Goal: Task Accomplishment & Management: Complete application form

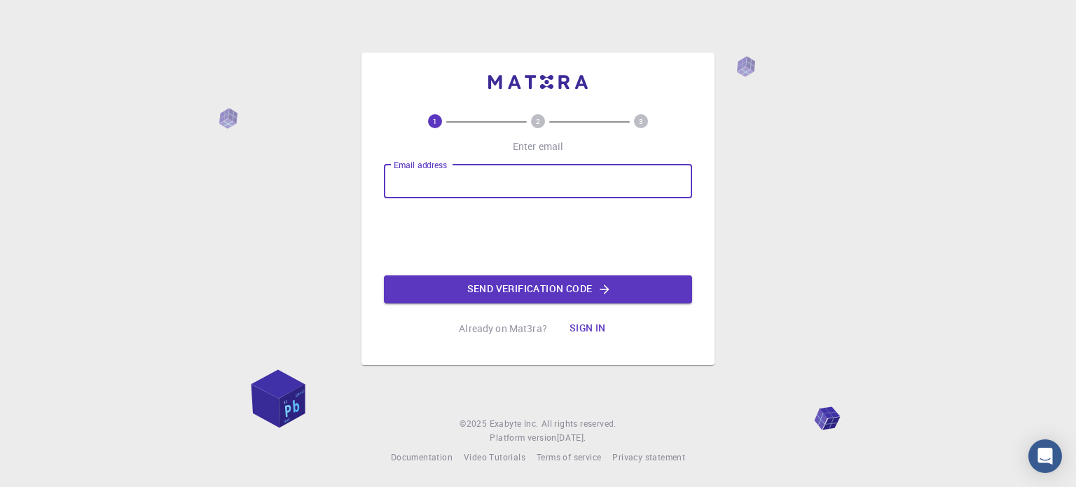
click at [429, 181] on input "Email address" at bounding box center [538, 182] width 308 height 34
type input "[EMAIL_ADDRESS][DOMAIN_NAME]"
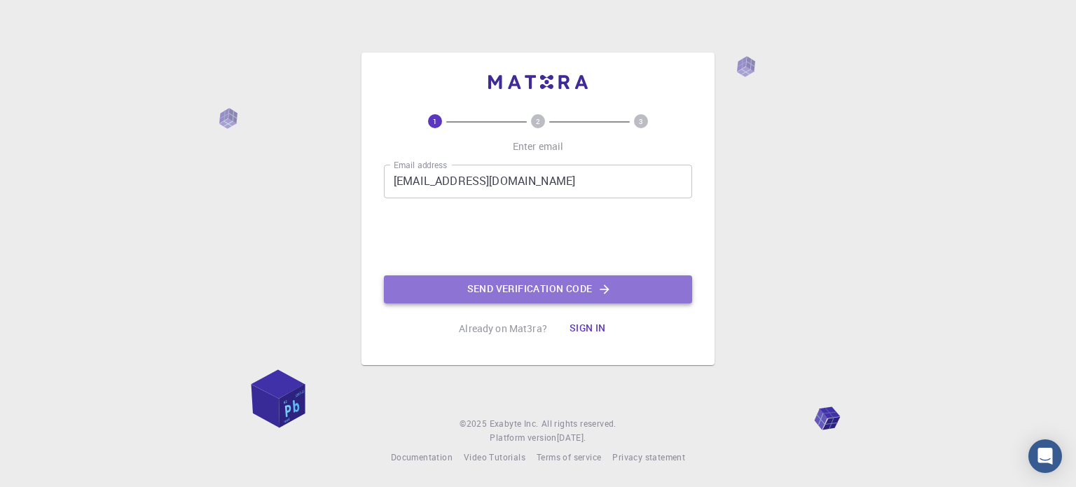
click at [492, 286] on button "Send verification code" at bounding box center [538, 289] width 308 height 28
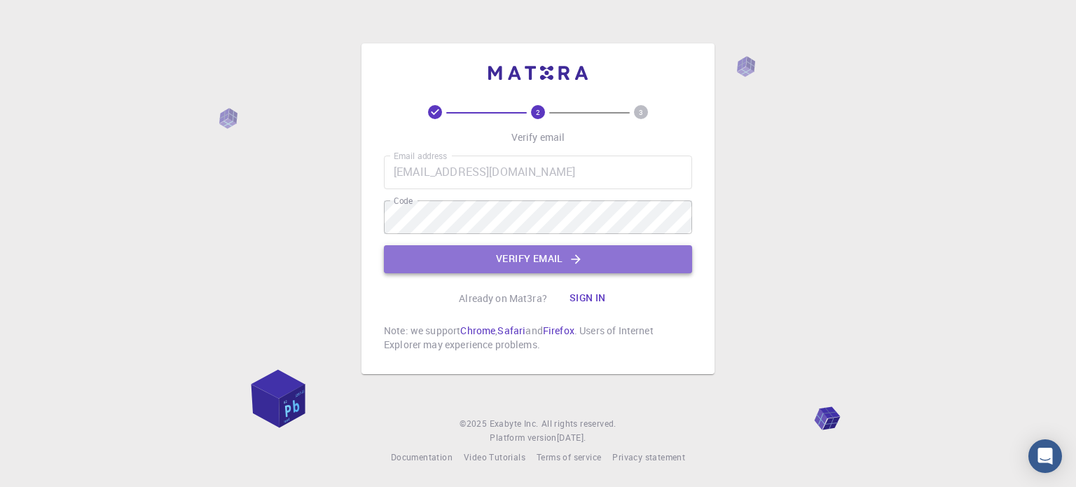
click at [535, 254] on button "Verify email" at bounding box center [538, 259] width 308 height 28
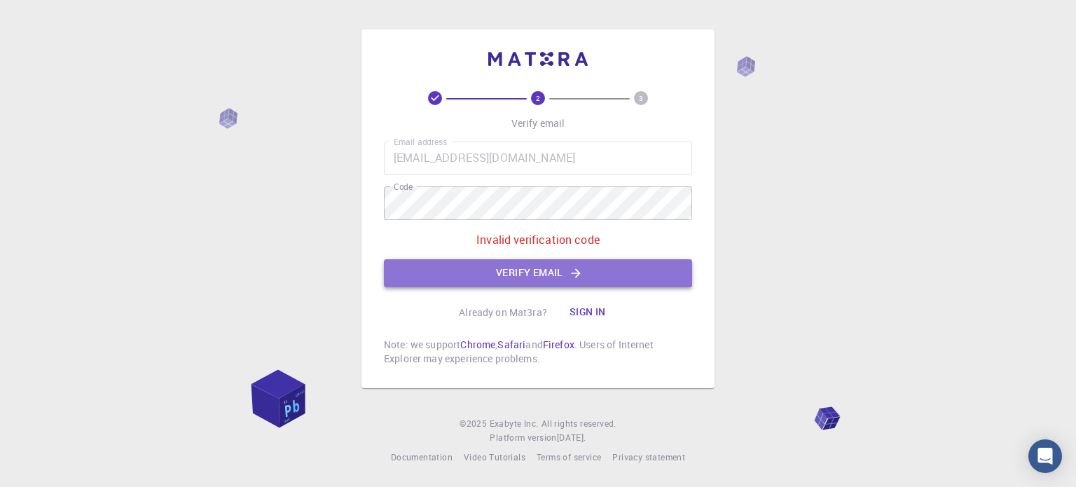
click at [510, 274] on button "Verify email" at bounding box center [538, 273] width 308 height 28
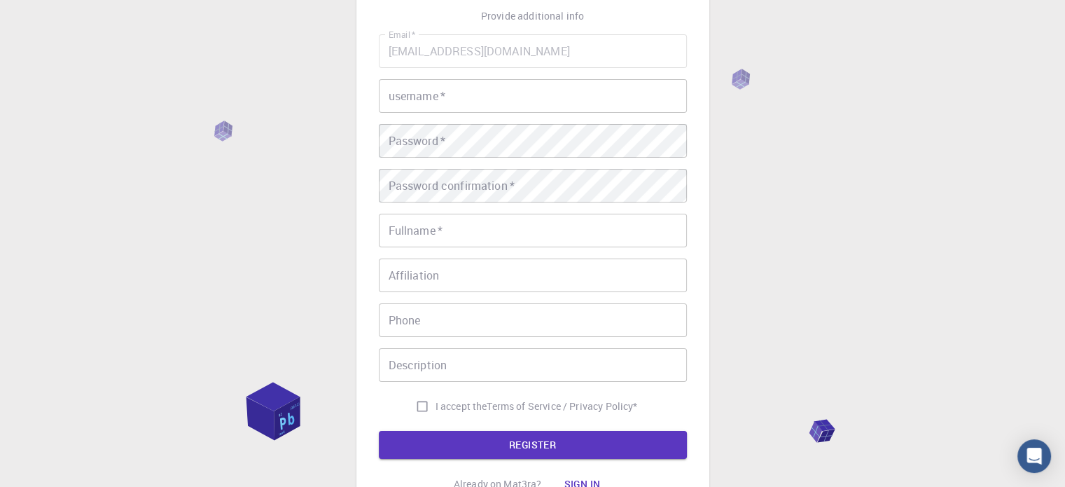
scroll to position [87, 0]
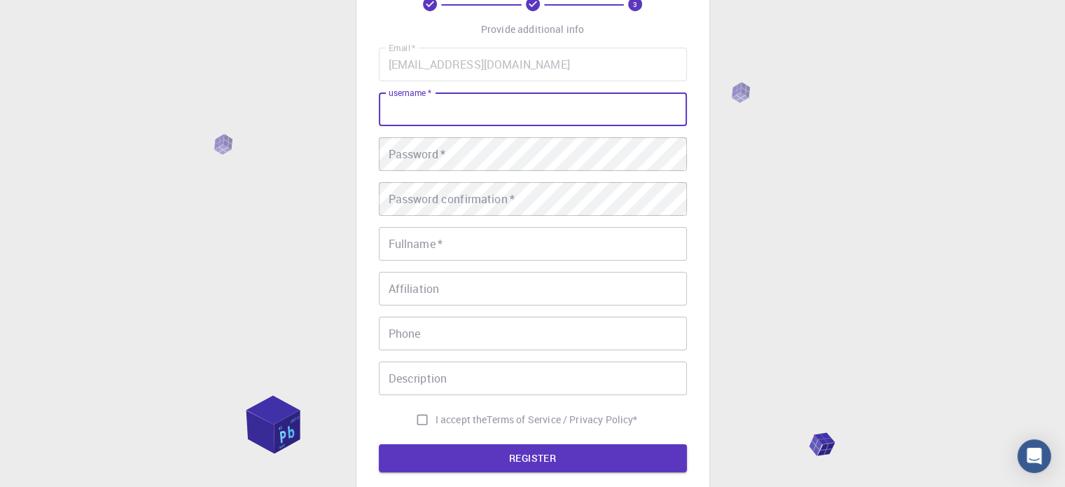
click at [441, 111] on input "username   *" at bounding box center [533, 109] width 308 height 34
type input "KuhooBiotech"
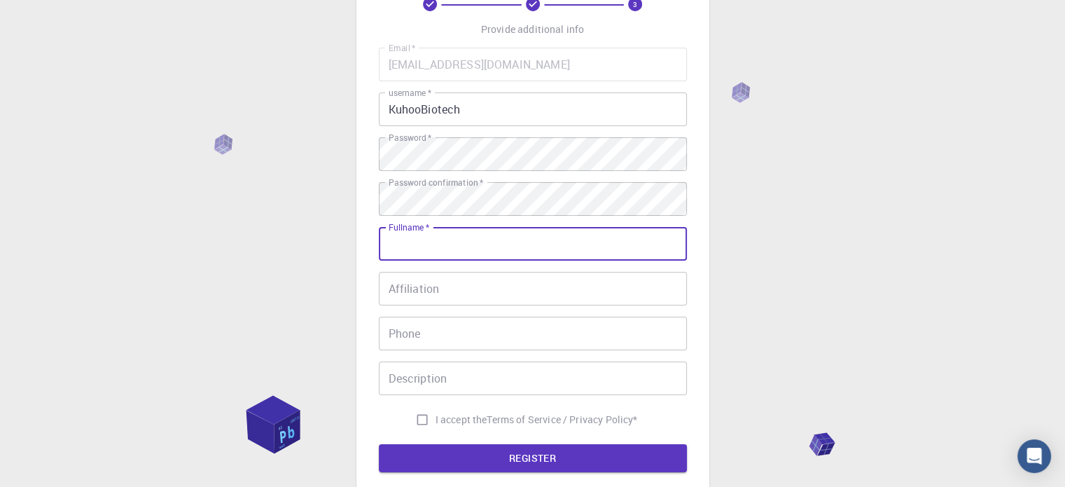
click at [426, 243] on input "Fullname   *" at bounding box center [533, 244] width 308 height 34
type input "Kuhoo"
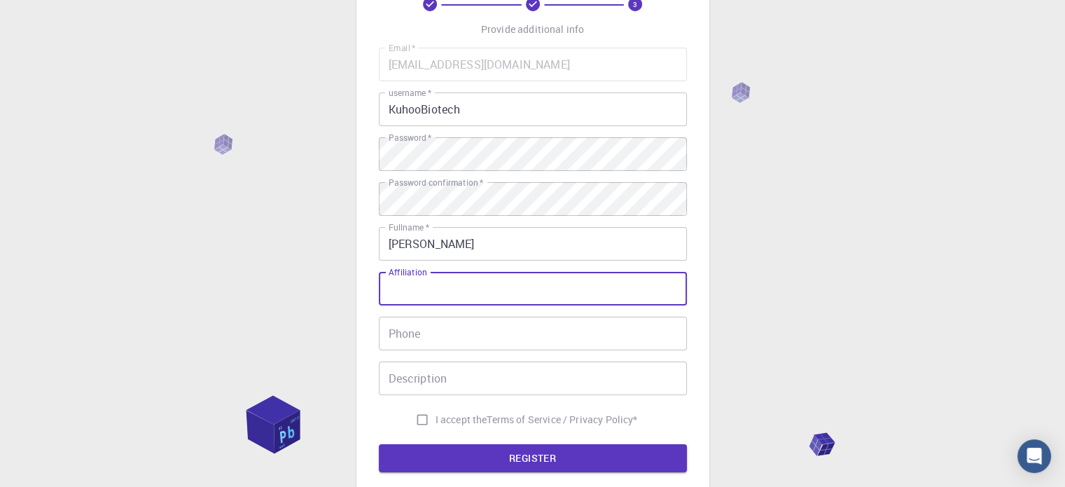
click at [448, 291] on input "Affiliation" at bounding box center [533, 289] width 308 height 34
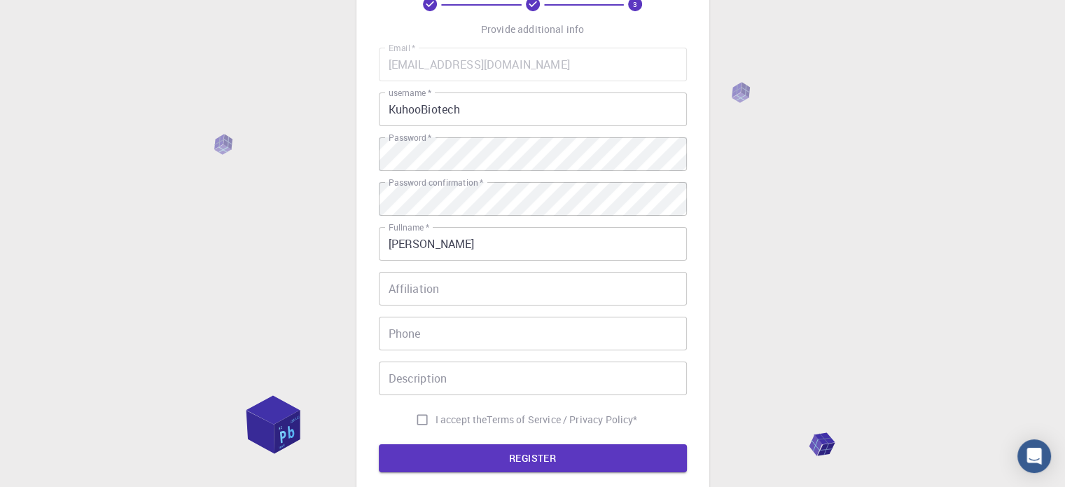
click at [925, 298] on div "3 Provide additional info Email   * Kuhoobiotech@yahoo.com Email   * username  …" at bounding box center [532, 269] width 1065 height 713
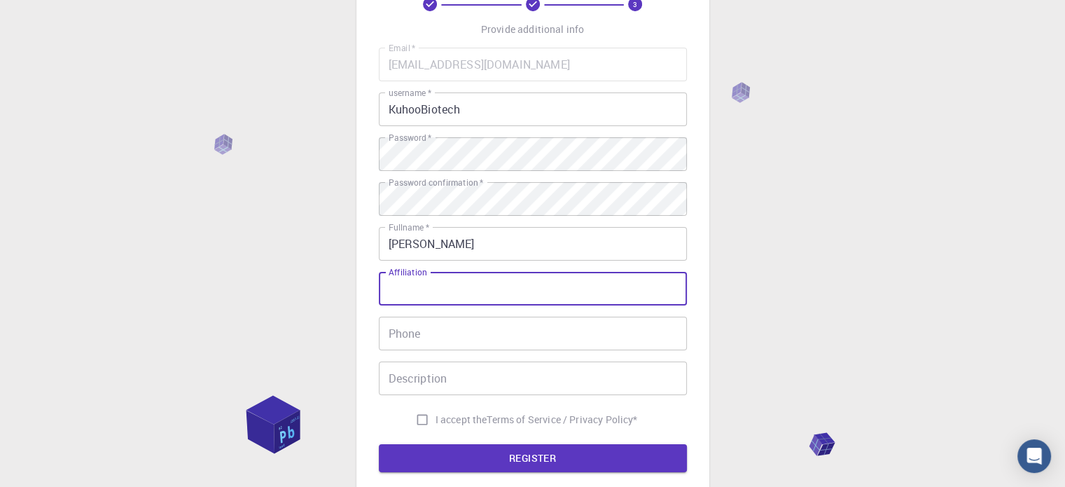
click at [518, 280] on input "Affiliation" at bounding box center [533, 289] width 308 height 34
type input "Biotech"
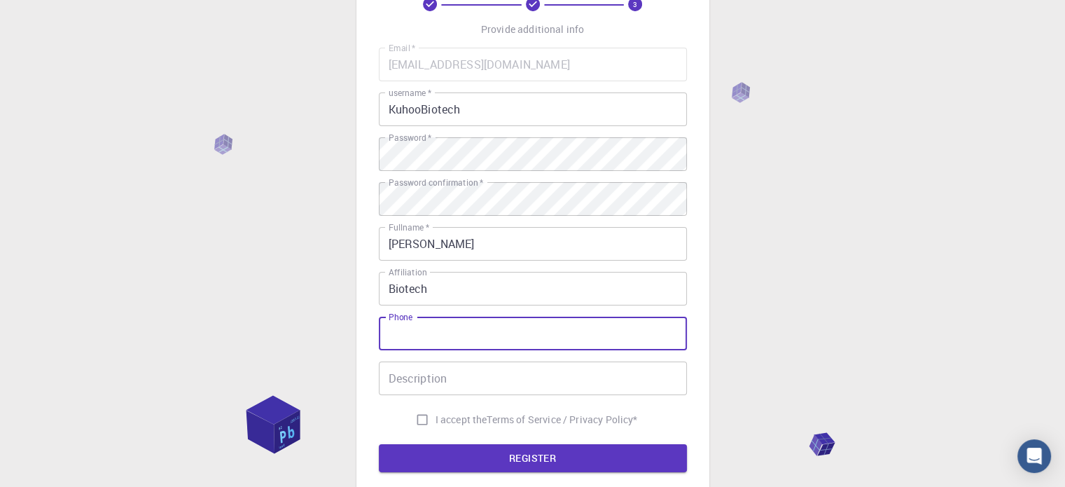
click at [476, 324] on input "Phone" at bounding box center [533, 334] width 308 height 34
type input "6360104990"
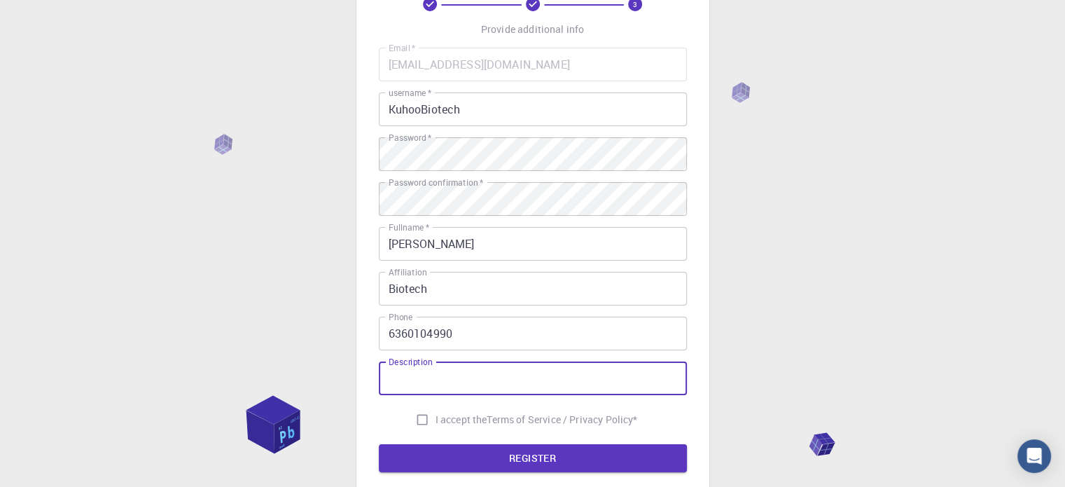
click at [470, 383] on input "Description" at bounding box center [533, 378] width 308 height 34
type input "Research"
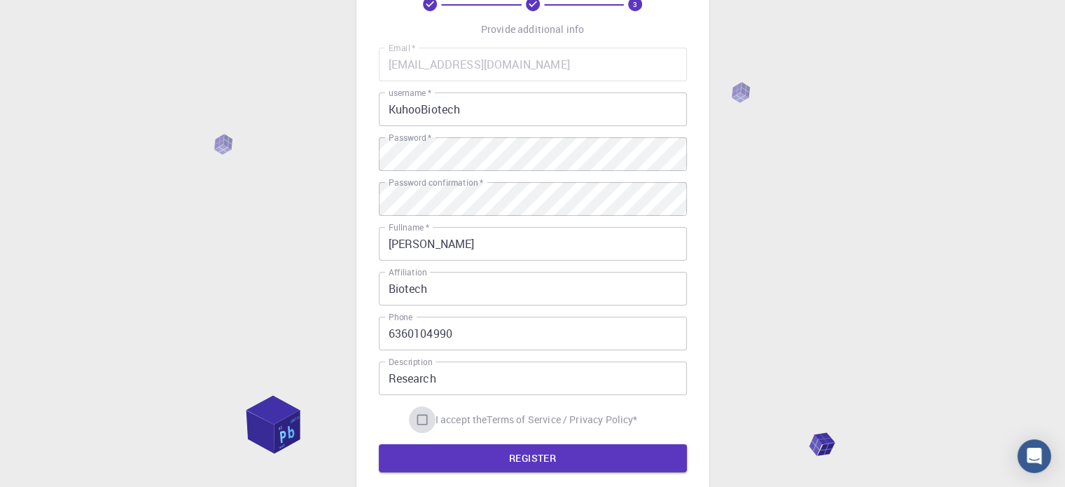
click at [412, 422] on input "I accept the Terms of Service / Privacy Policy *" at bounding box center [422, 419] width 27 height 27
checkbox input "true"
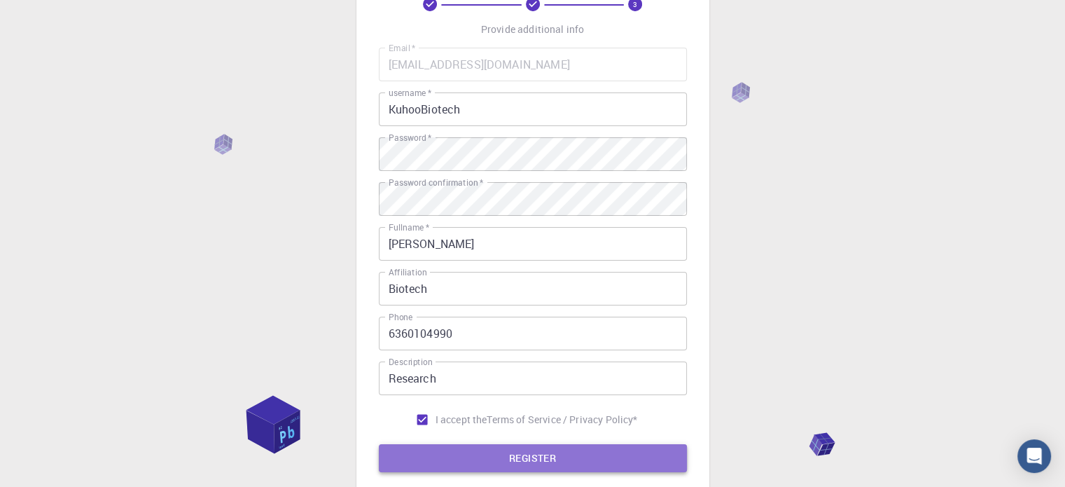
click at [520, 458] on button "REGISTER" at bounding box center [533, 458] width 308 height 28
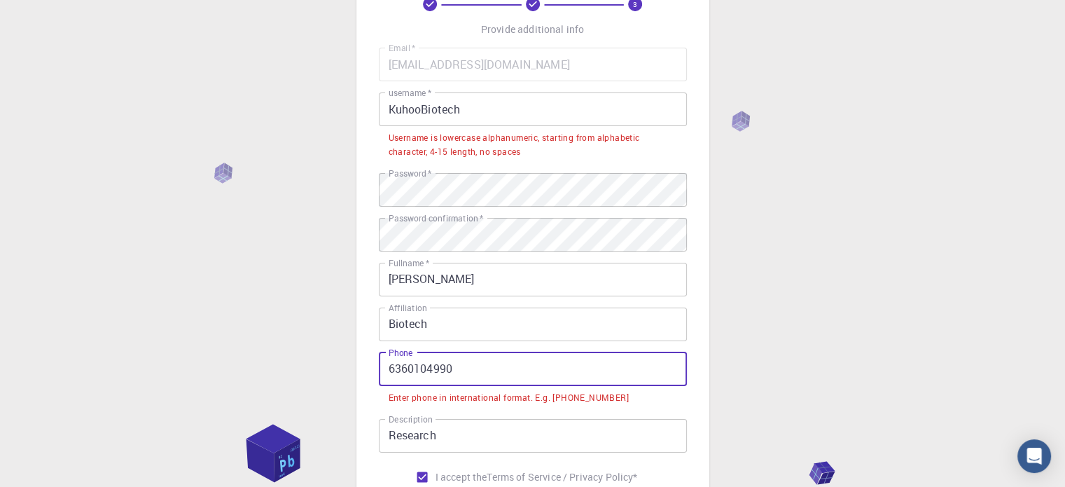
click at [392, 367] on input "6360104990" at bounding box center [533, 369] width 308 height 34
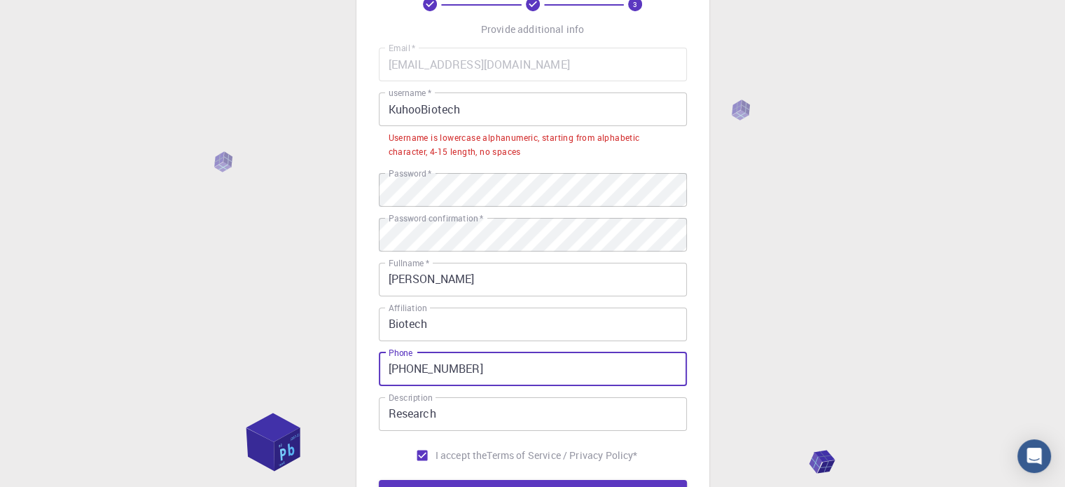
type input "+916360104990"
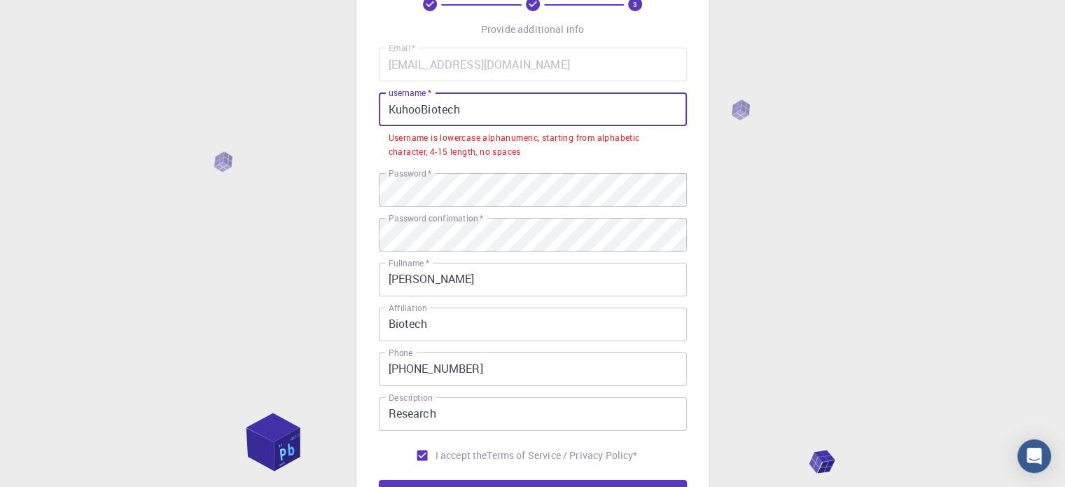
click at [431, 110] on input "KuhooBiotech" at bounding box center [533, 109] width 308 height 34
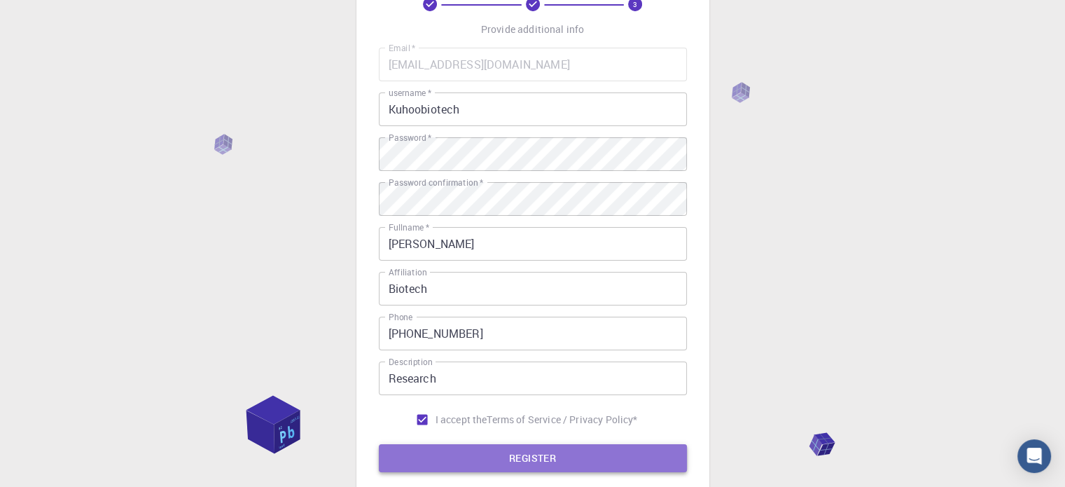
click at [506, 455] on button "REGISTER" at bounding box center [533, 458] width 308 height 28
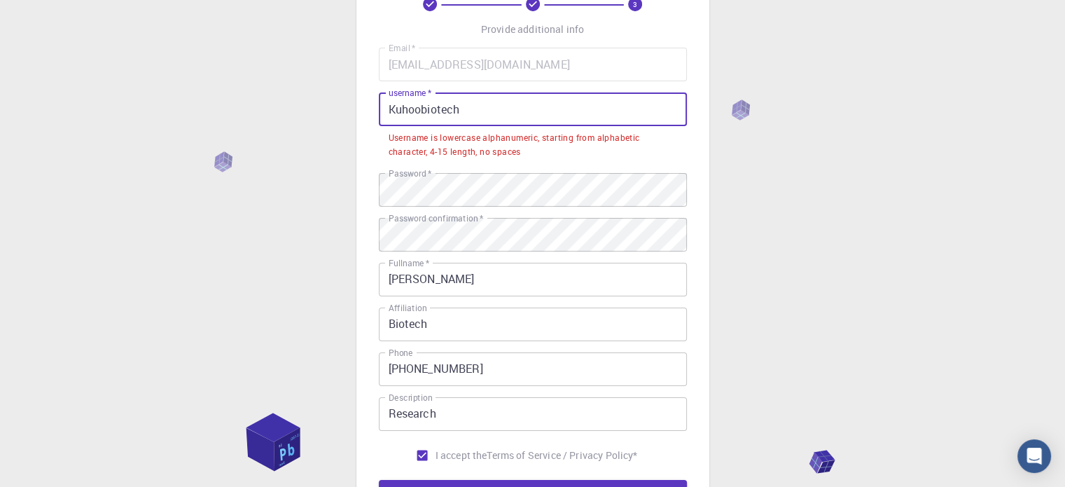
click at [390, 106] on input "Kuhoobiotech" at bounding box center [533, 109] width 308 height 34
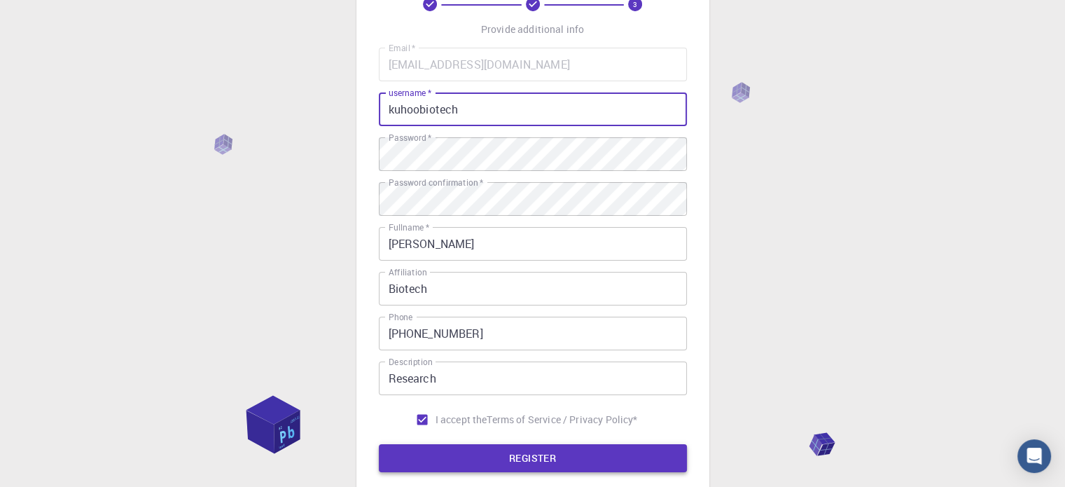
type input "kuhoobiotech"
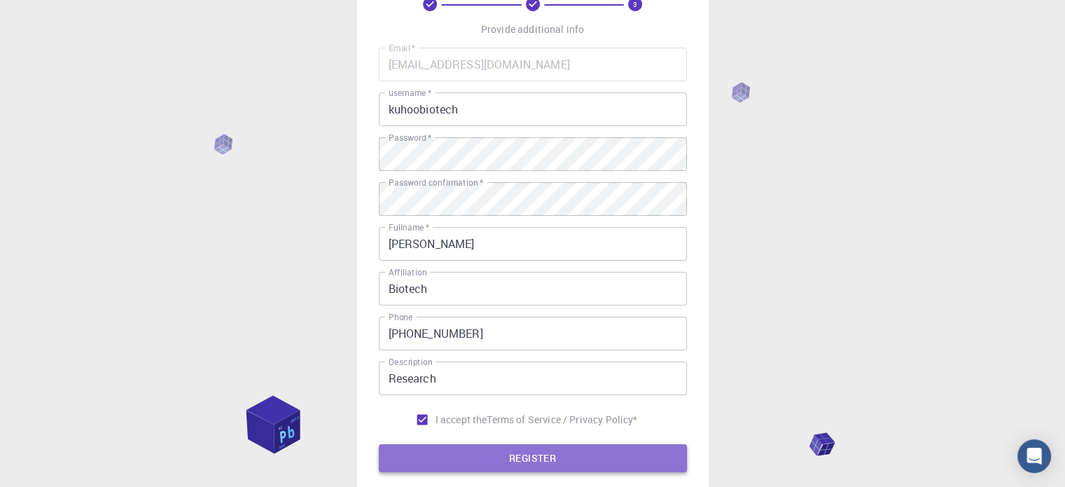
click at [490, 466] on button "REGISTER" at bounding box center [533, 458] width 308 height 28
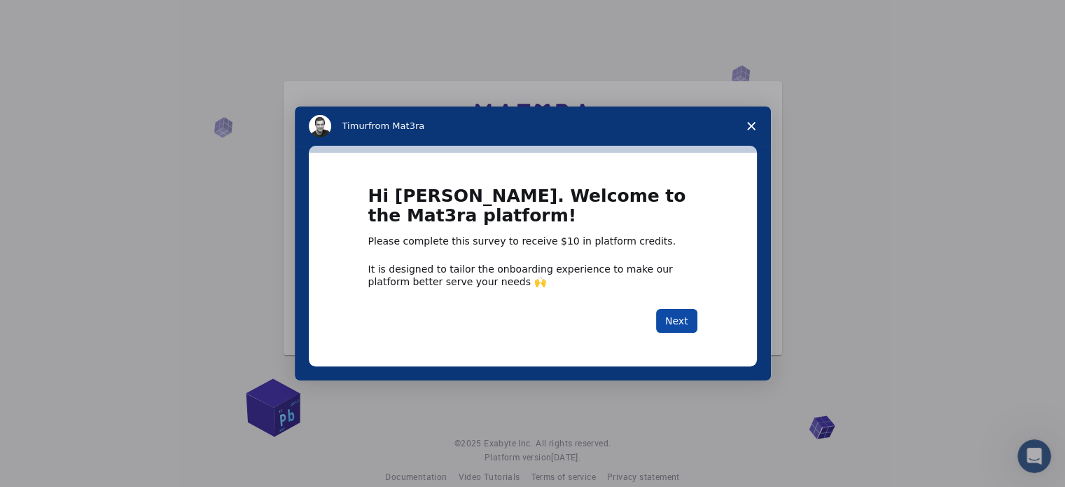
click at [677, 319] on button "Next" at bounding box center [676, 321] width 41 height 24
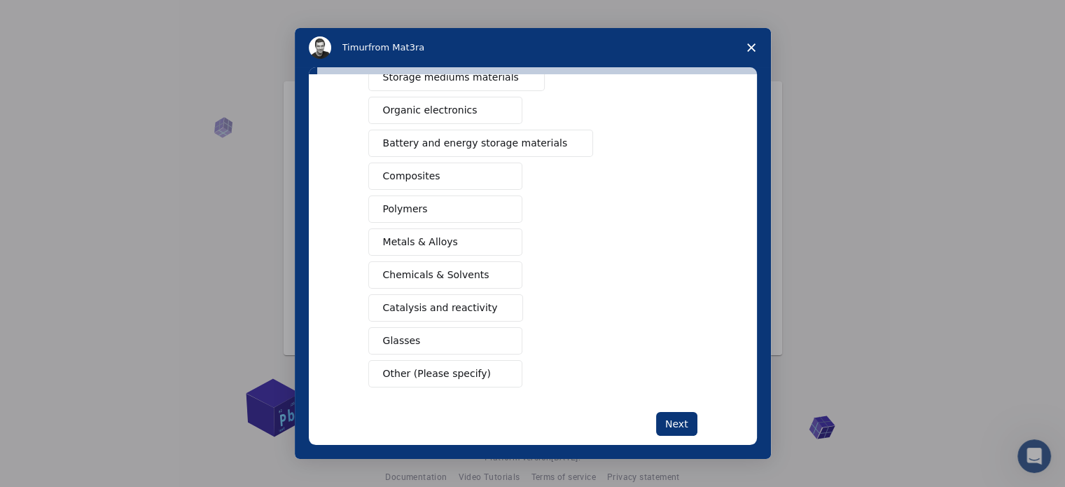
scroll to position [185, 0]
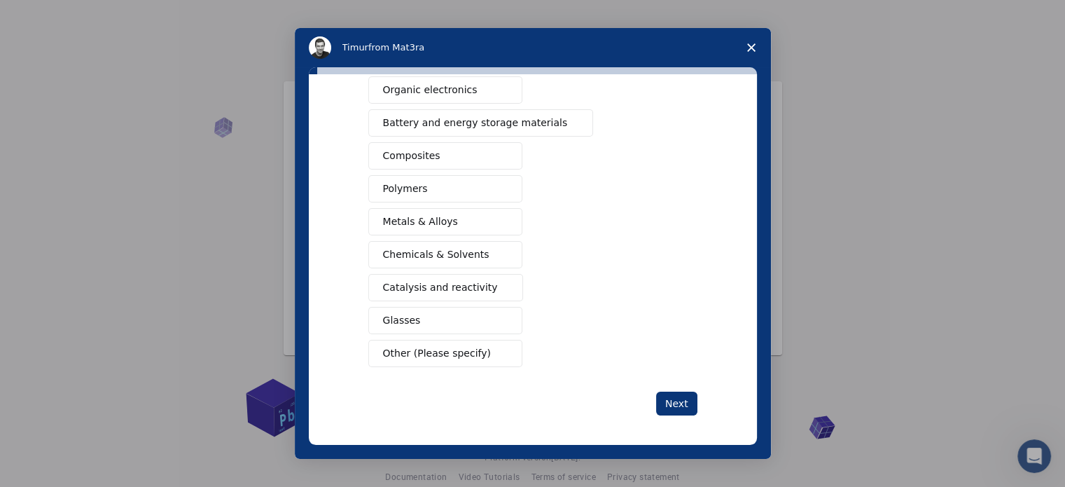
click at [410, 284] on span "Catalysis and reactivity" at bounding box center [440, 287] width 115 height 15
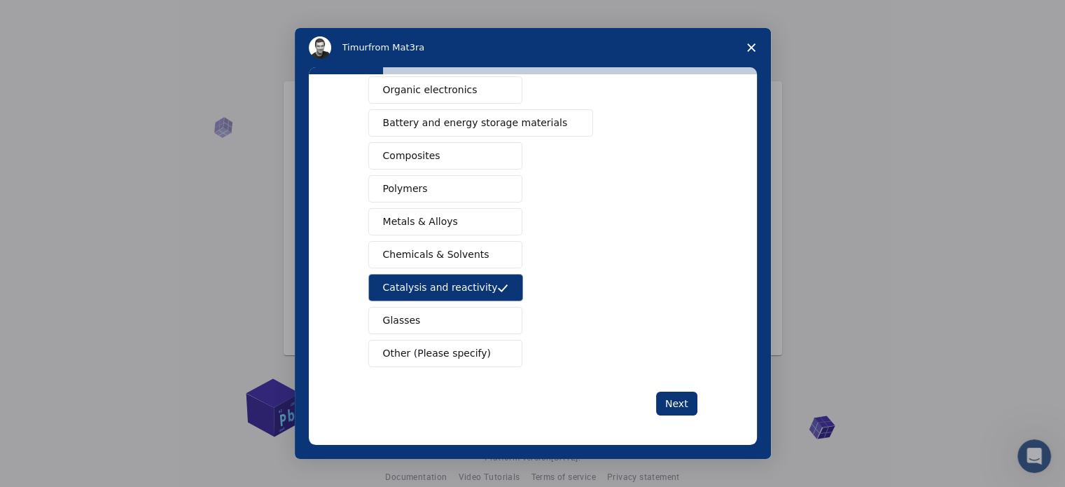
click at [459, 249] on span "Chemicals & Solvents" at bounding box center [436, 254] width 106 height 15
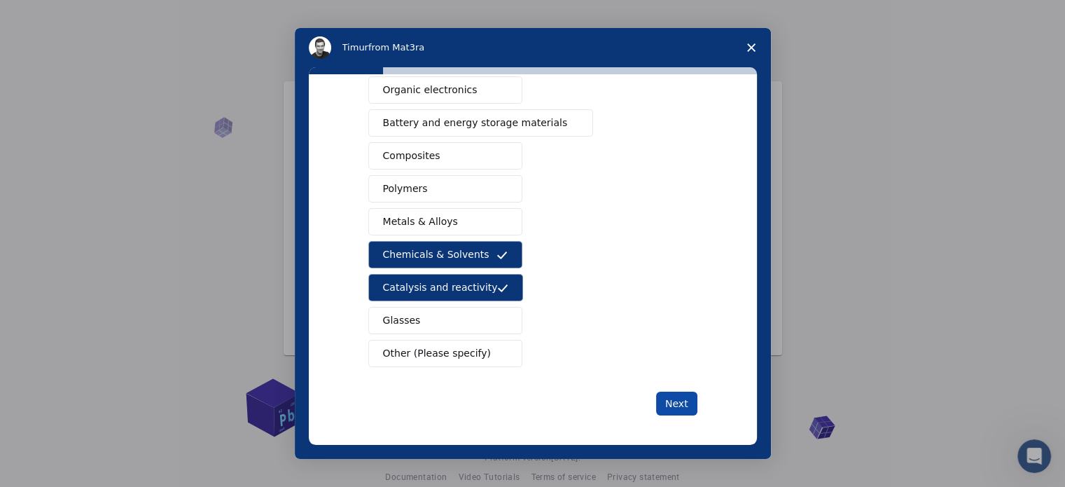
click at [675, 407] on button "Next" at bounding box center [676, 404] width 41 height 24
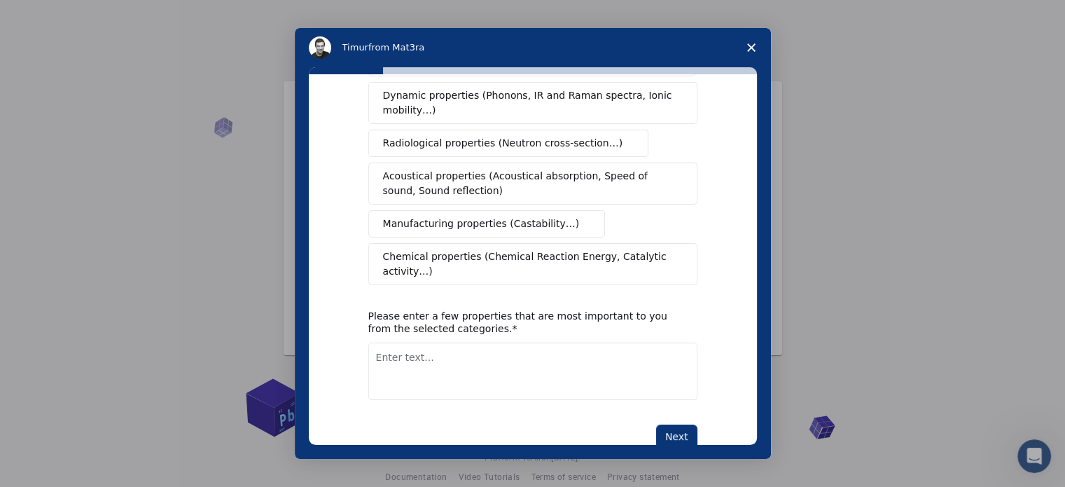
scroll to position [251, 0]
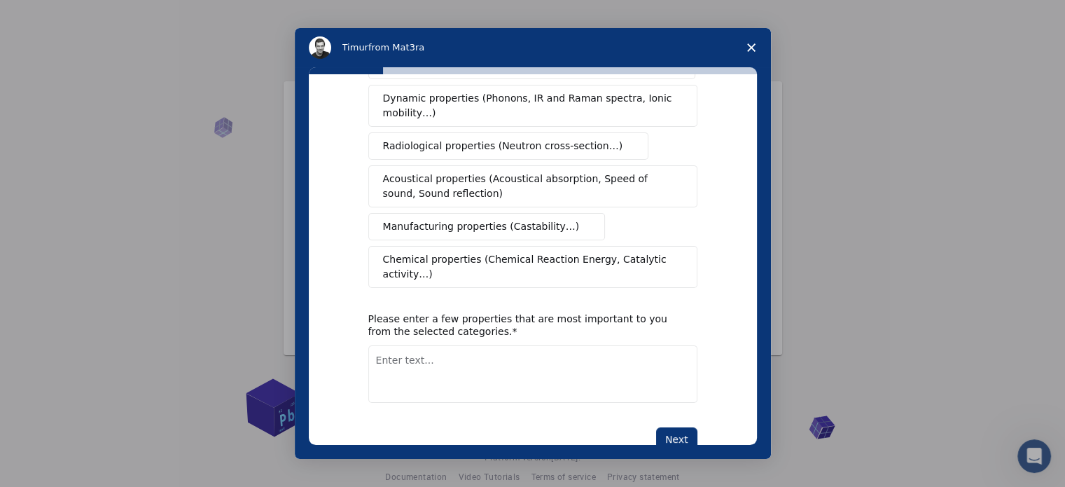
click at [428, 252] on span "Chemical properties (Chemical Reaction Energy, Catalytic activity…)" at bounding box center [528, 266] width 290 height 29
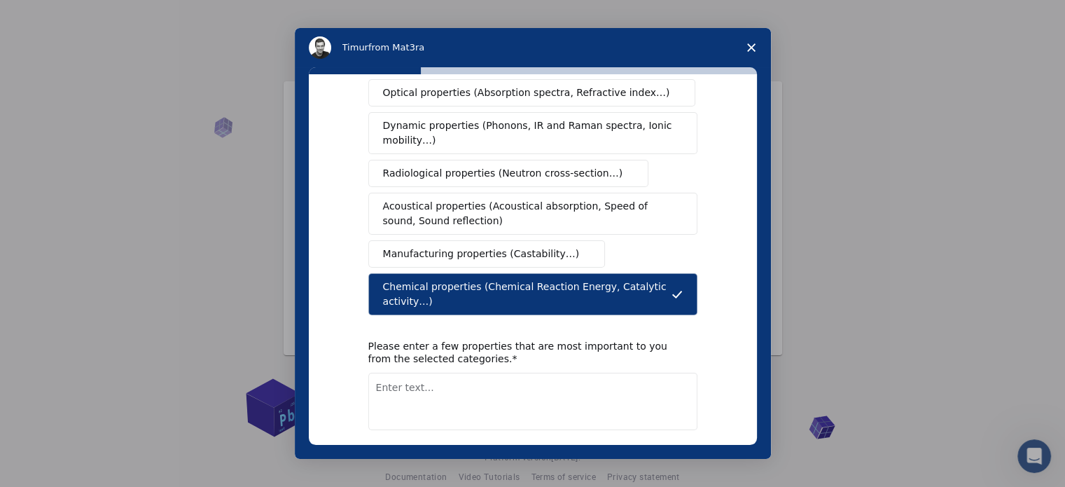
scroll to position [258, 0]
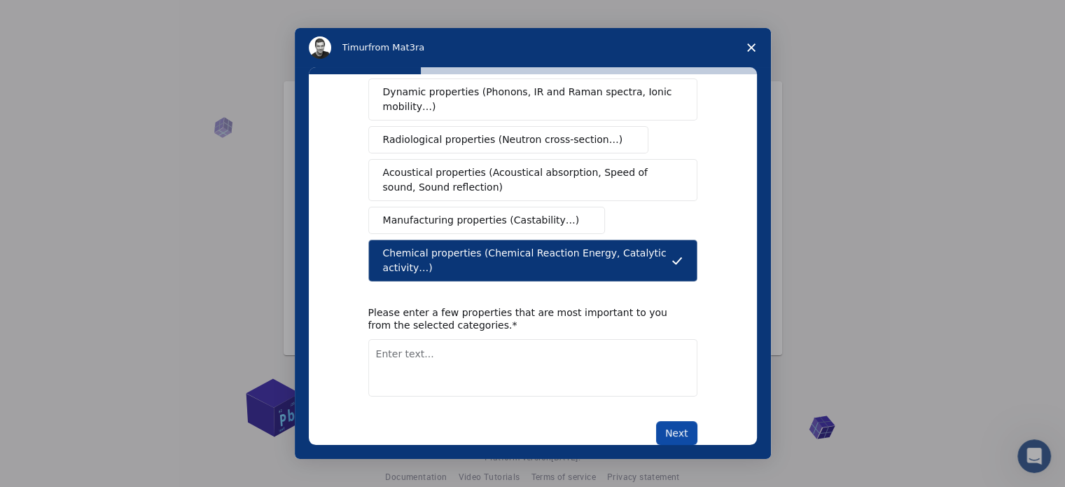
click at [676, 421] on button "Next" at bounding box center [676, 433] width 41 height 24
click at [482, 347] on textarea "Enter text..." at bounding box center [532, 367] width 329 height 57
type textarea "research"
click at [670, 421] on button "Next" at bounding box center [676, 433] width 41 height 24
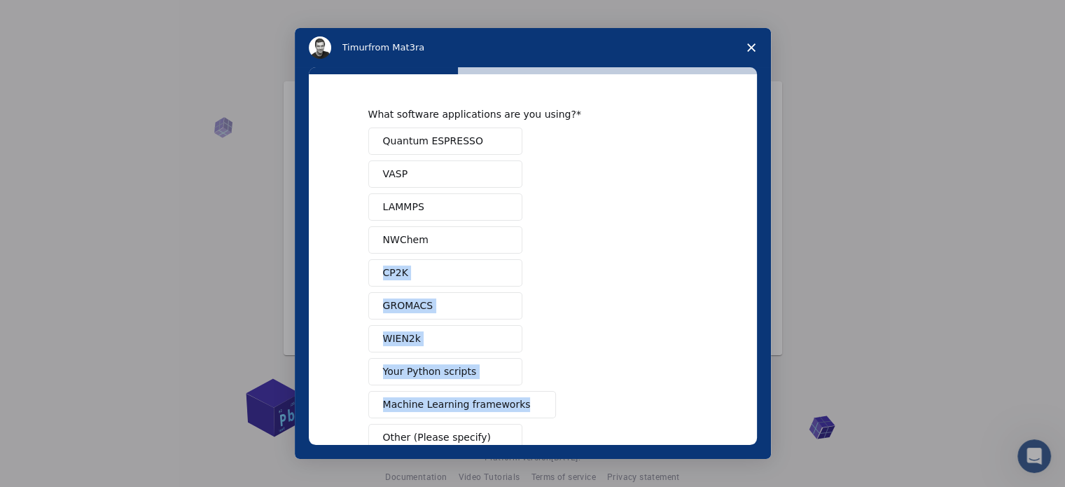
drag, startPoint x: 756, startPoint y: 240, endPoint x: 759, endPoint y: 307, distance: 67.3
click at [759, 307] on div "What software applications are you using? Quantum ESPRESSO VASP LAMMPS NWChem C…" at bounding box center [533, 263] width 476 height 392
click at [699, 293] on div "What software applications are you using? Quantum ESPRESSO VASP LAMMPS NWChem C…" at bounding box center [533, 259] width 448 height 371
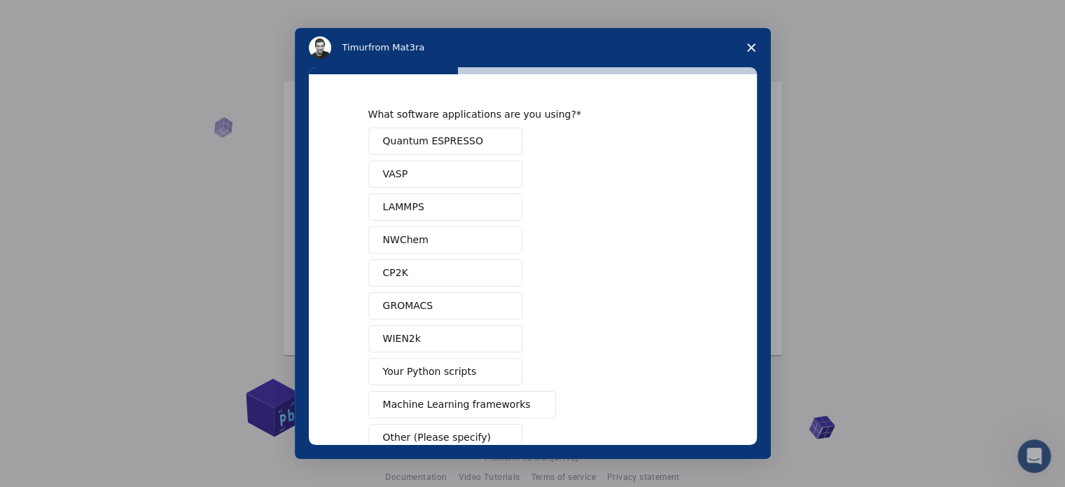
click at [433, 139] on span "Quantum ESPRESSO" at bounding box center [433, 141] width 100 height 15
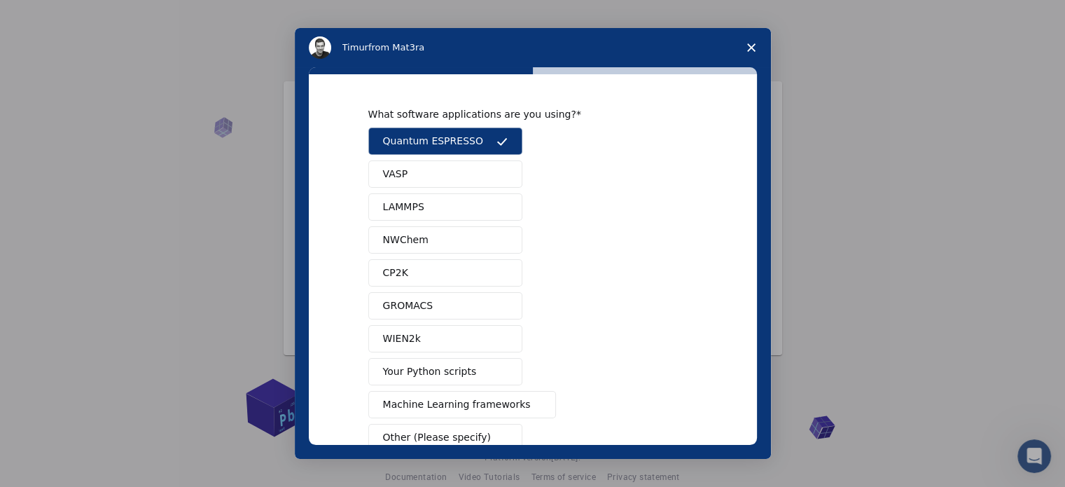
scroll to position [85, 0]
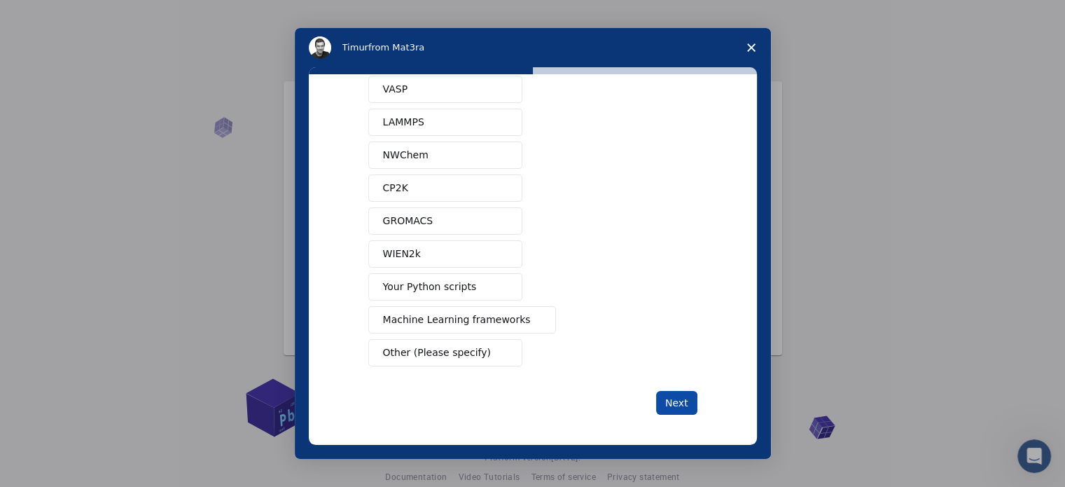
click at [681, 394] on button "Next" at bounding box center [676, 403] width 41 height 24
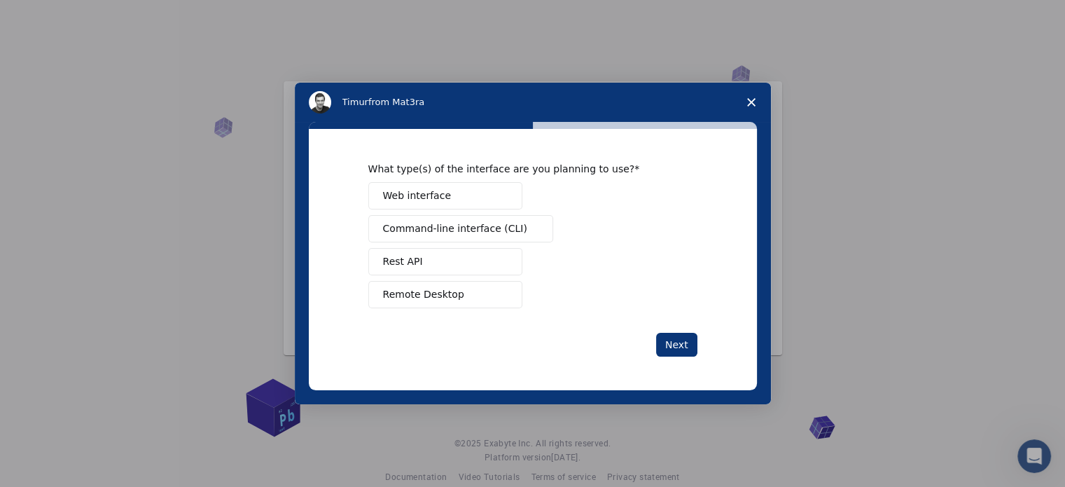
scroll to position [0, 0]
click at [413, 192] on span "Web interface" at bounding box center [417, 195] width 68 height 15
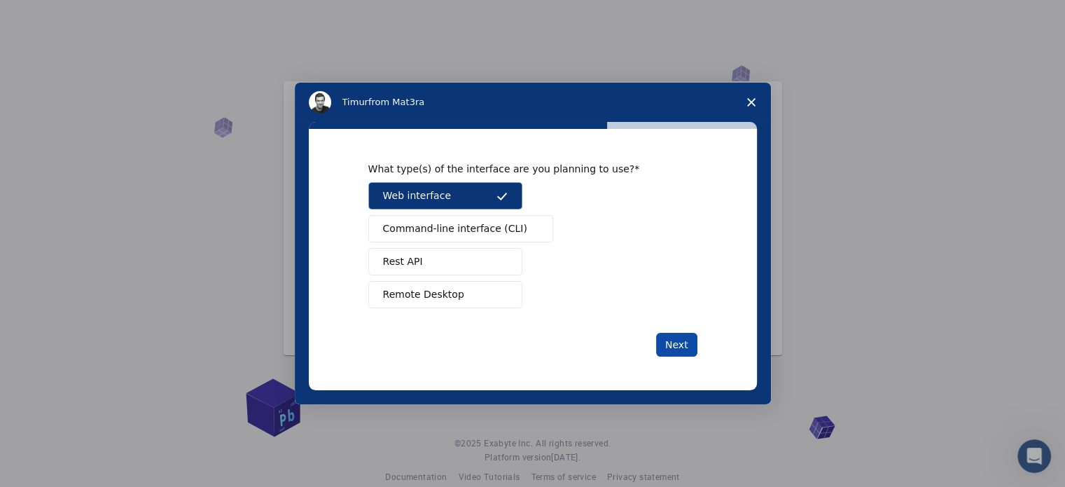
click at [669, 338] on button "Next" at bounding box center [676, 345] width 41 height 24
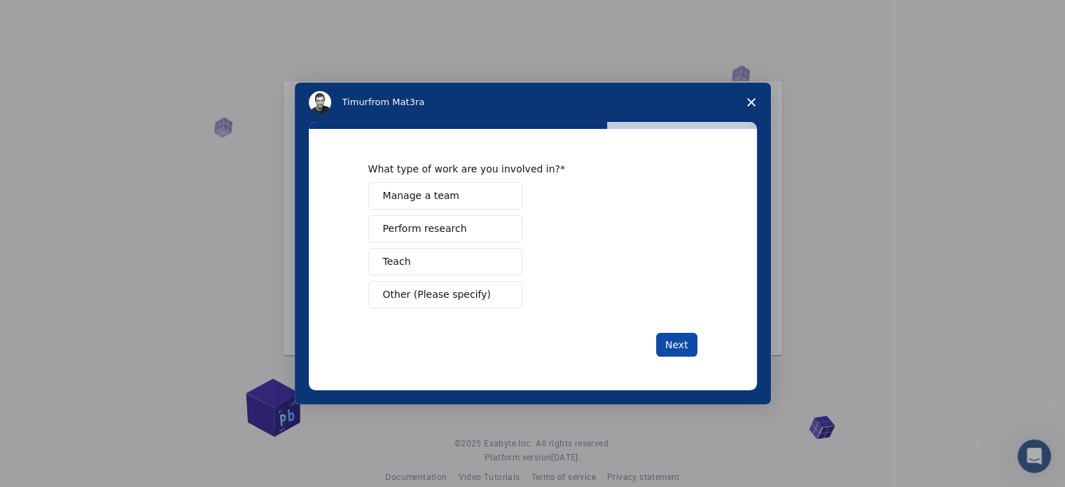
click at [689, 350] on button "Next" at bounding box center [676, 345] width 41 height 24
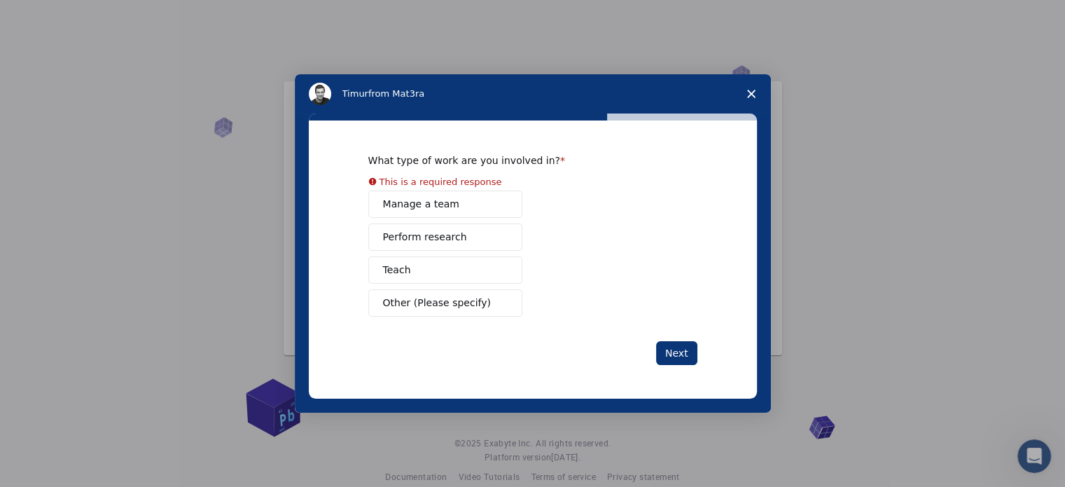
click at [465, 198] on button "Manage a team" at bounding box center [445, 204] width 154 height 27
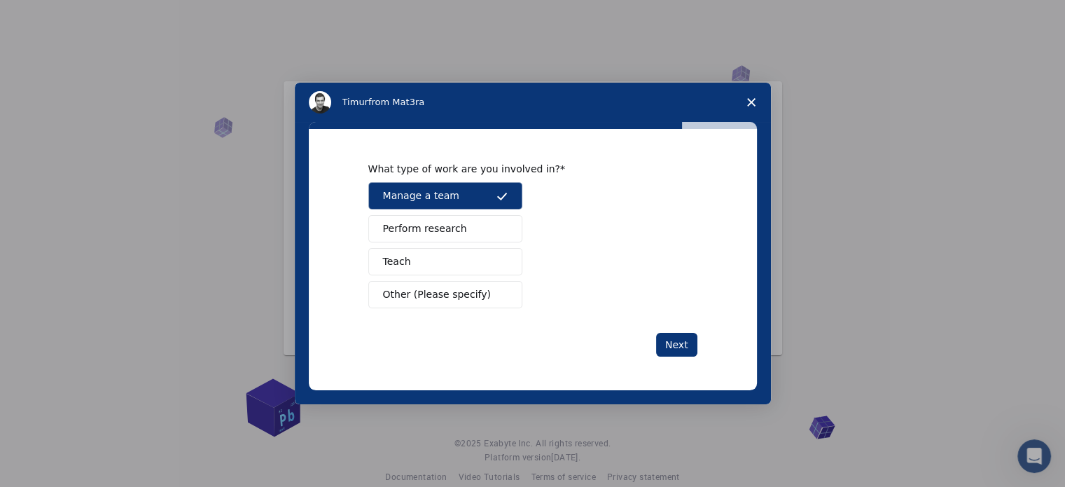
click at [441, 234] on span "Perform research" at bounding box center [425, 228] width 84 height 15
click at [455, 198] on button "Manage a team" at bounding box center [445, 195] width 154 height 27
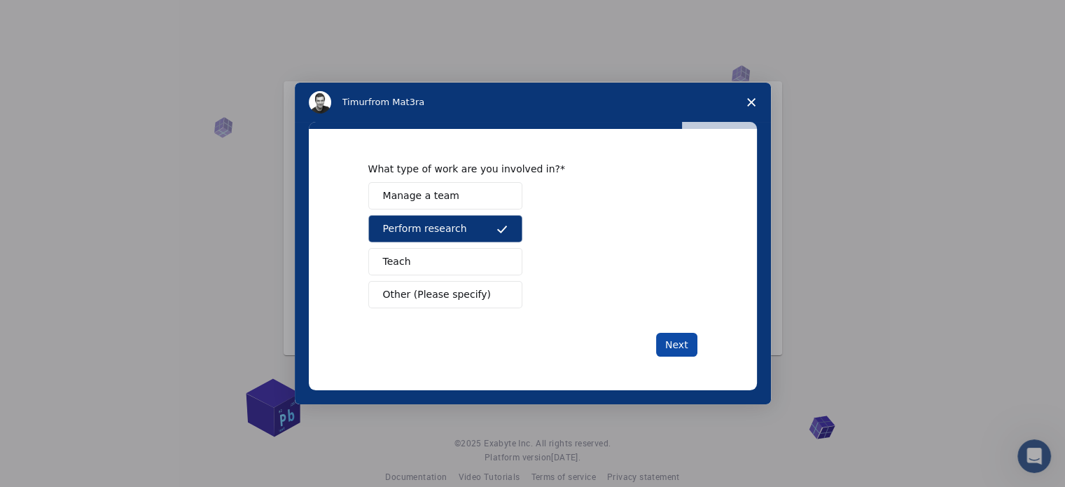
click at [677, 344] on button "Next" at bounding box center [676, 345] width 41 height 24
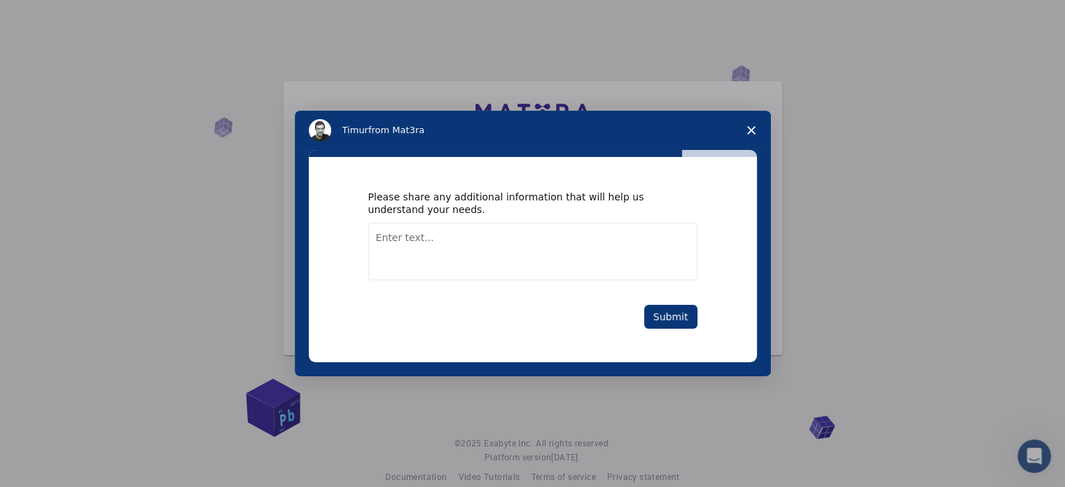
click at [518, 251] on textarea "Enter text..." at bounding box center [532, 251] width 329 height 57
type textarea "protein binding"
click at [658, 321] on button "Submit" at bounding box center [670, 317] width 53 height 24
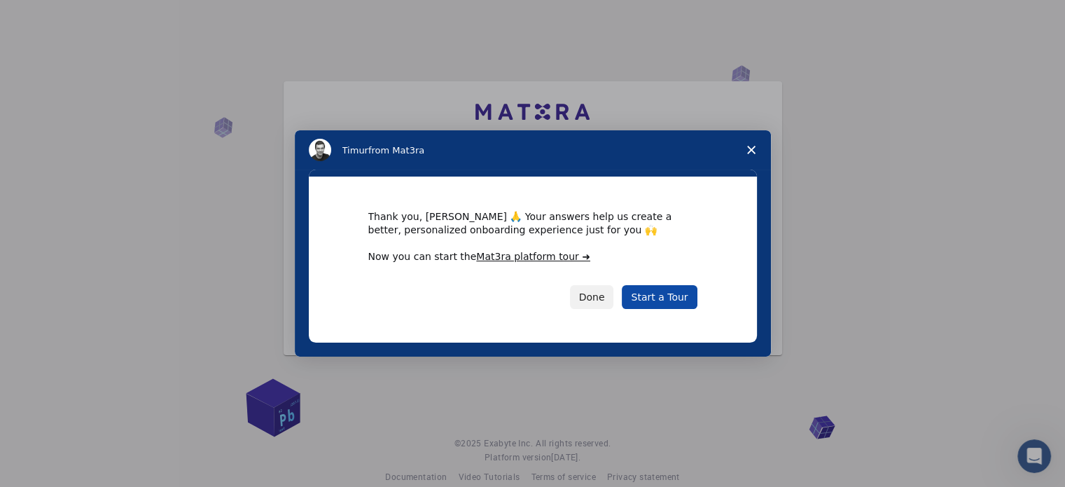
click at [663, 299] on link "Start a Tour" at bounding box center [659, 297] width 75 height 24
